Goal: Task Accomplishment & Management: Complete application form

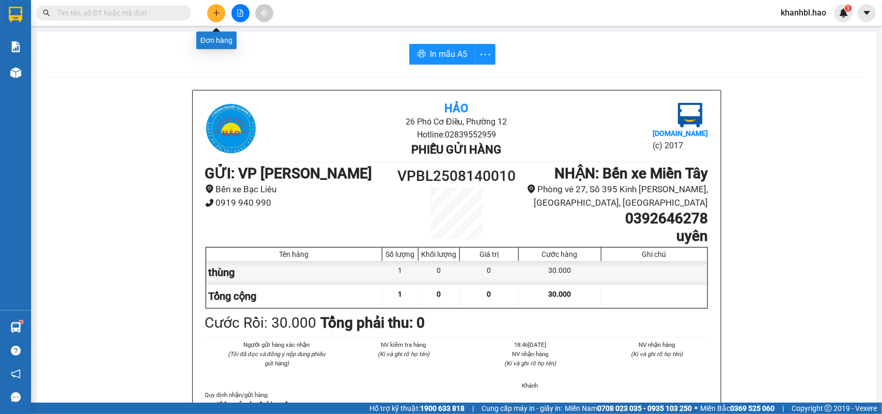
click at [219, 11] on icon "plus" at bounding box center [216, 12] width 7 height 7
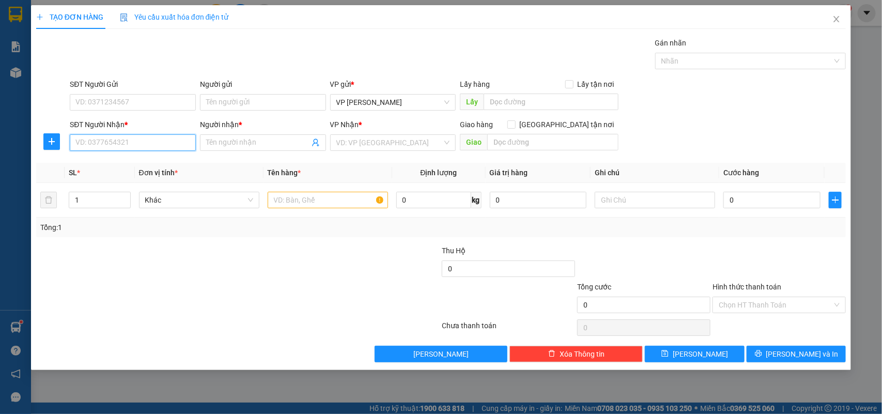
click at [145, 144] on input "SĐT Người Nhận *" at bounding box center [133, 142] width 126 height 17
click at [140, 146] on input "SĐT Người Nhận *" at bounding box center [133, 142] width 126 height 17
click at [244, 138] on input "Người nhận *" at bounding box center [257, 142] width 103 height 11
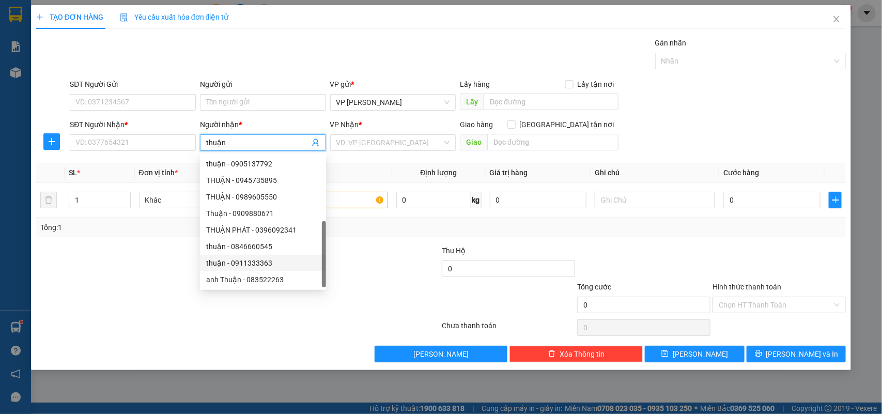
scroll to position [33, 0]
type input "thuận"
click at [124, 147] on input "SĐT Người Nhận *" at bounding box center [133, 142] width 126 height 17
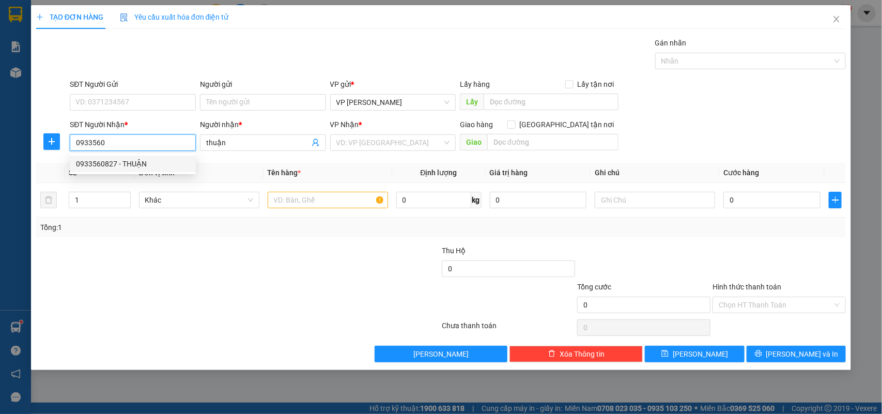
click at [117, 164] on div "0933560827 - THUẬN" at bounding box center [133, 163] width 114 height 11
type input "0933560827"
type input "THUẬN"
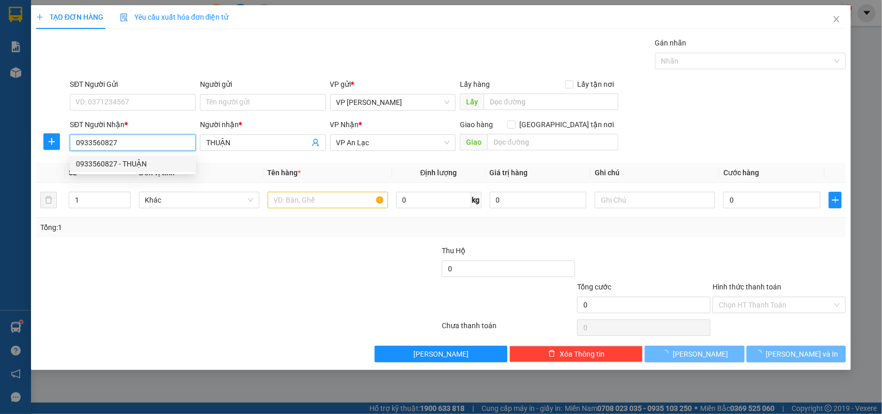
type input "100.000"
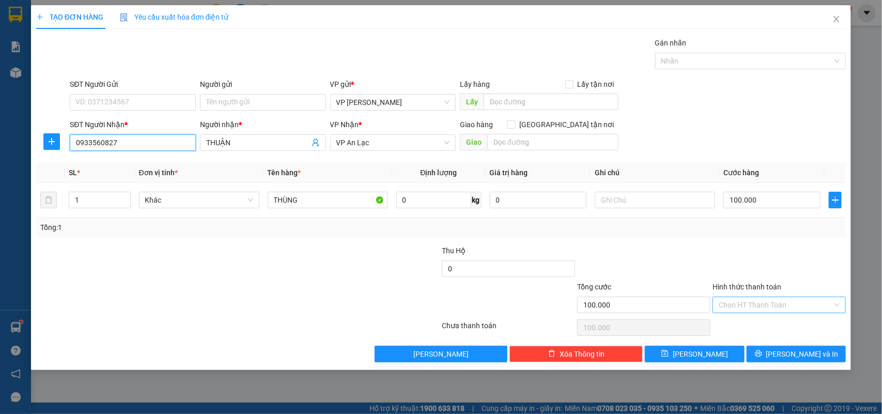
type input "0933560827"
click at [762, 304] on input "Hình thức thanh toán" at bounding box center [776, 305] width 114 height 16
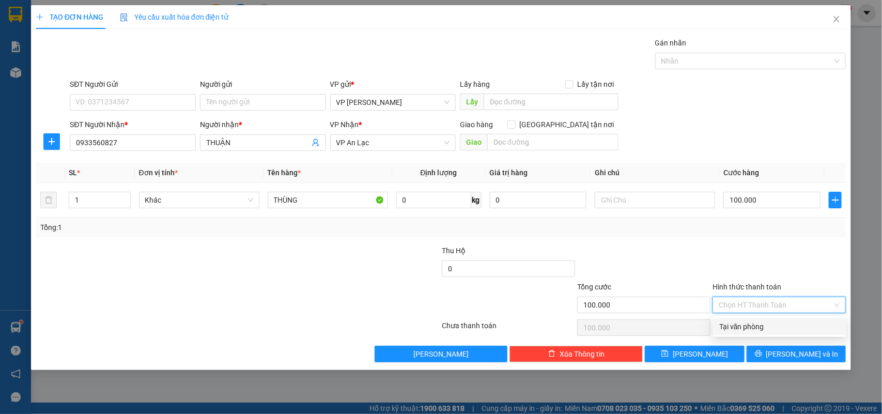
click at [759, 329] on div "Tại văn phòng" at bounding box center [779, 326] width 121 height 11
type input "0"
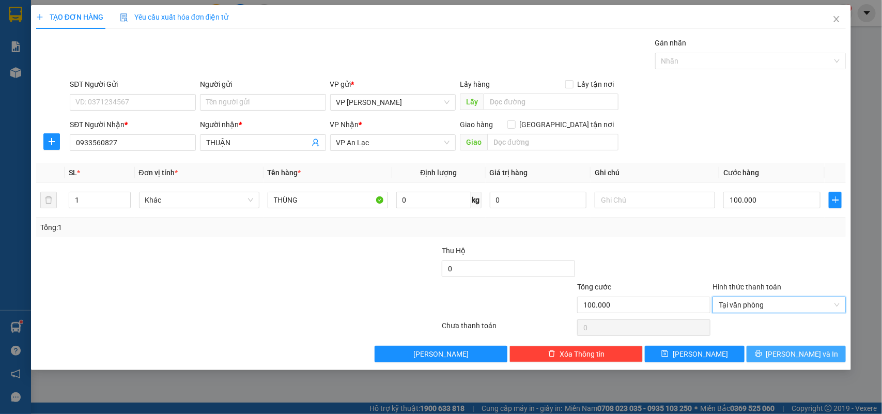
click at [773, 358] on button "[PERSON_NAME] và In" at bounding box center [796, 354] width 99 height 17
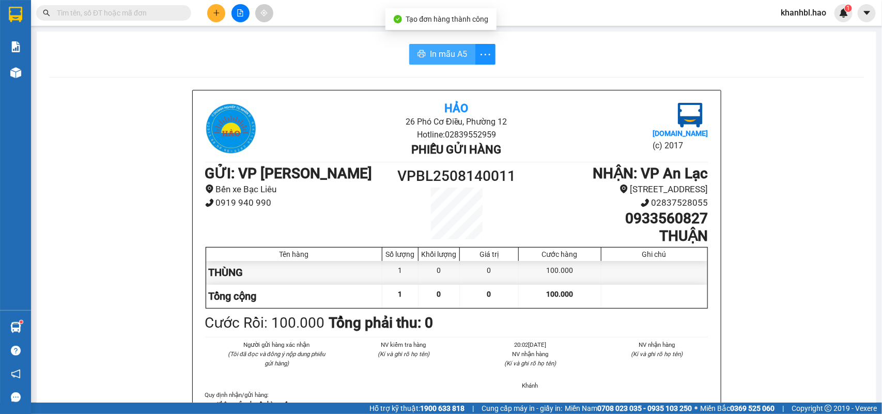
click at [451, 50] on span "In mẫu A5" at bounding box center [448, 54] width 37 height 13
click at [215, 11] on icon "plus" at bounding box center [216, 12] width 7 height 7
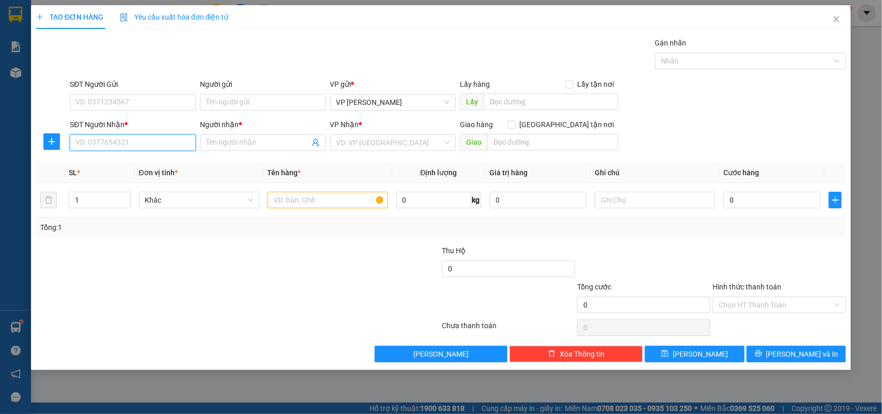
click at [119, 141] on input "SĐT Người Nhận *" at bounding box center [133, 142] width 126 height 17
type input "0944944233"
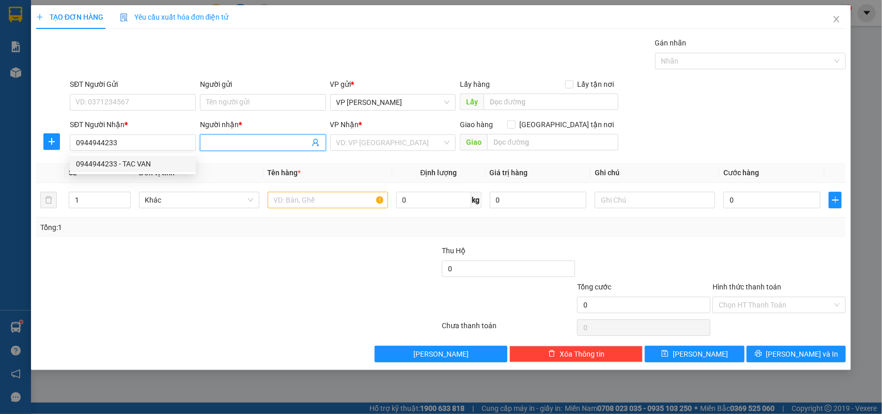
click at [213, 140] on input "Người nhận *" at bounding box center [257, 142] width 103 height 11
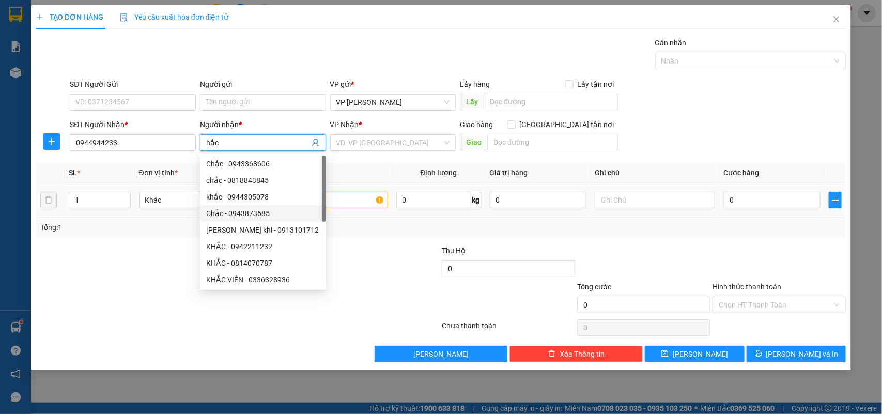
type input "hắc"
click at [353, 194] on td at bounding box center [328, 200] width 129 height 35
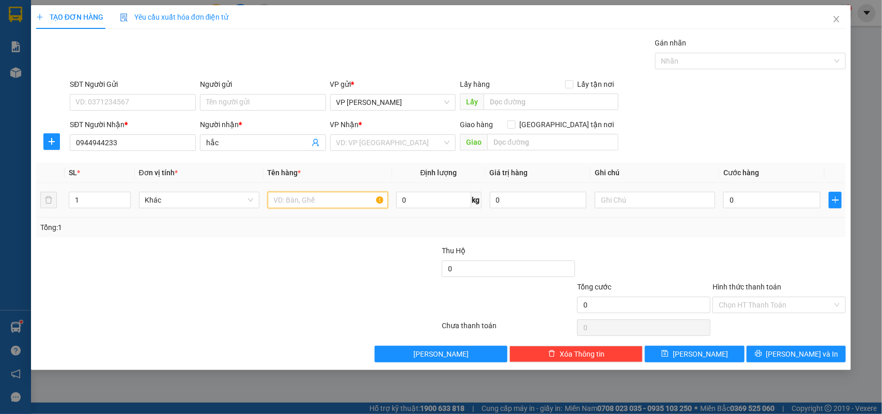
click at [310, 199] on input "text" at bounding box center [328, 200] width 120 height 17
type input "cục bơm"
click at [758, 200] on input "0" at bounding box center [772, 200] width 97 height 17
type input "008"
type input "8"
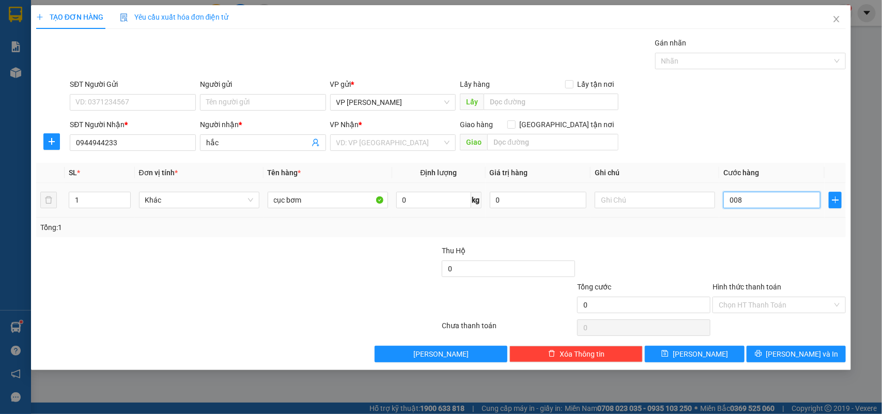
type input "8"
type input "0.080"
type input "80"
click at [644, 241] on div "Transit Pickup Surcharge Ids Transit Deliver Surcharge Ids Transit Deliver Surc…" at bounding box center [441, 199] width 810 height 325
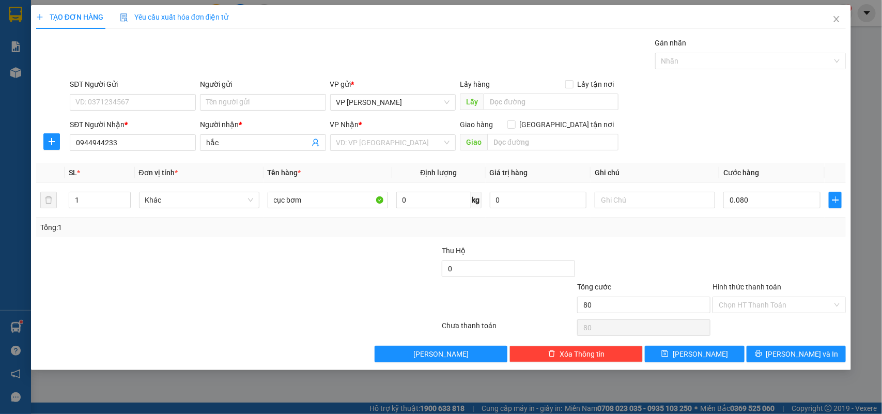
type input "80.000"
click at [777, 309] on input "Hình thức thanh toán" at bounding box center [776, 305] width 114 height 16
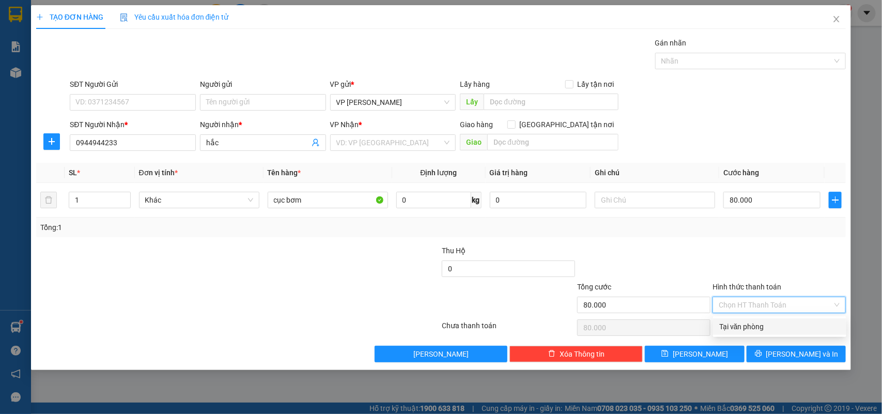
click at [760, 331] on div "Tại văn phòng" at bounding box center [779, 326] width 121 height 11
type input "0"
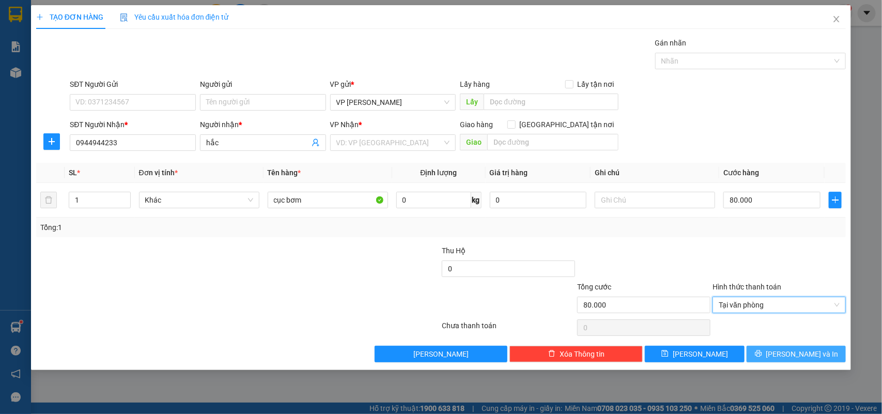
click at [762, 358] on span "printer" at bounding box center [758, 354] width 7 height 8
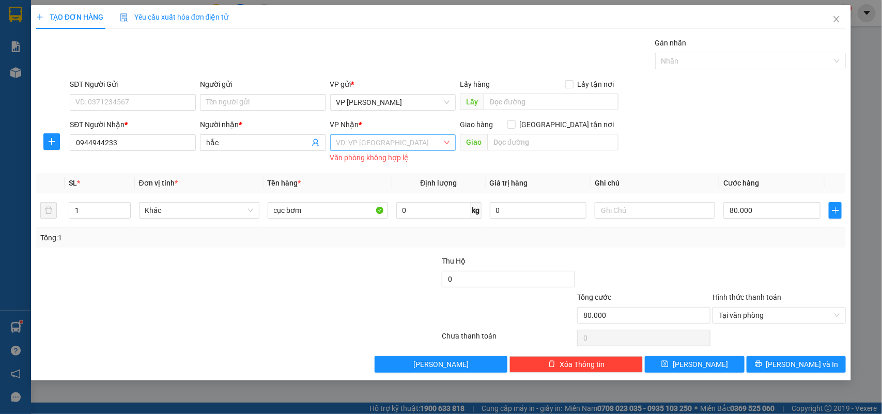
click at [379, 143] on input "search" at bounding box center [389, 143] width 106 height 16
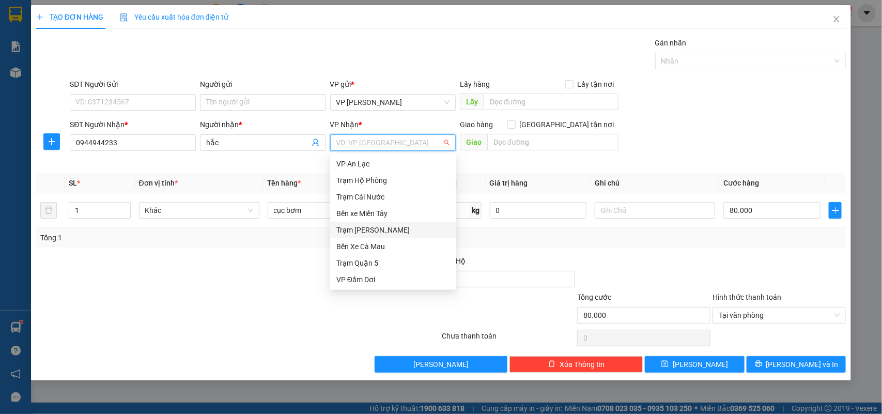
click at [370, 228] on div "Trạm [PERSON_NAME]" at bounding box center [393, 229] width 114 height 11
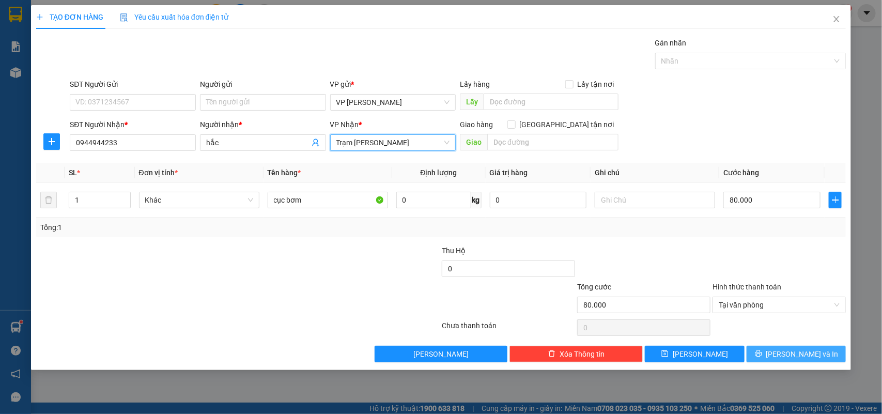
click at [784, 360] on button "[PERSON_NAME] và In" at bounding box center [796, 354] width 99 height 17
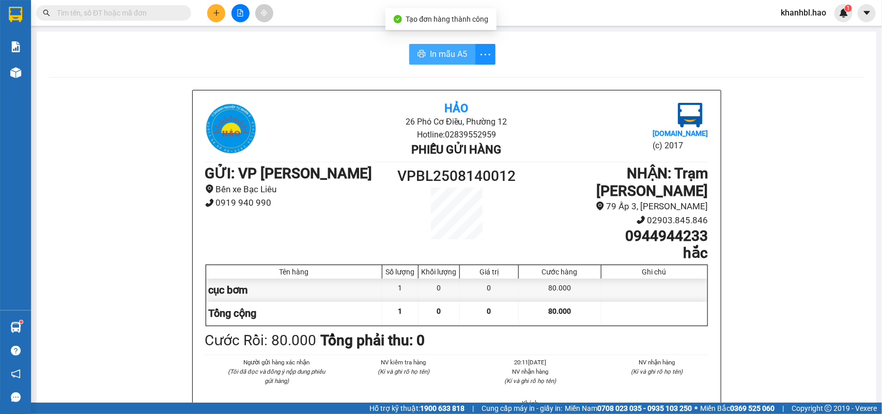
click at [452, 56] on span "In mẫu A5" at bounding box center [448, 54] width 37 height 13
